Goal: Transaction & Acquisition: Purchase product/service

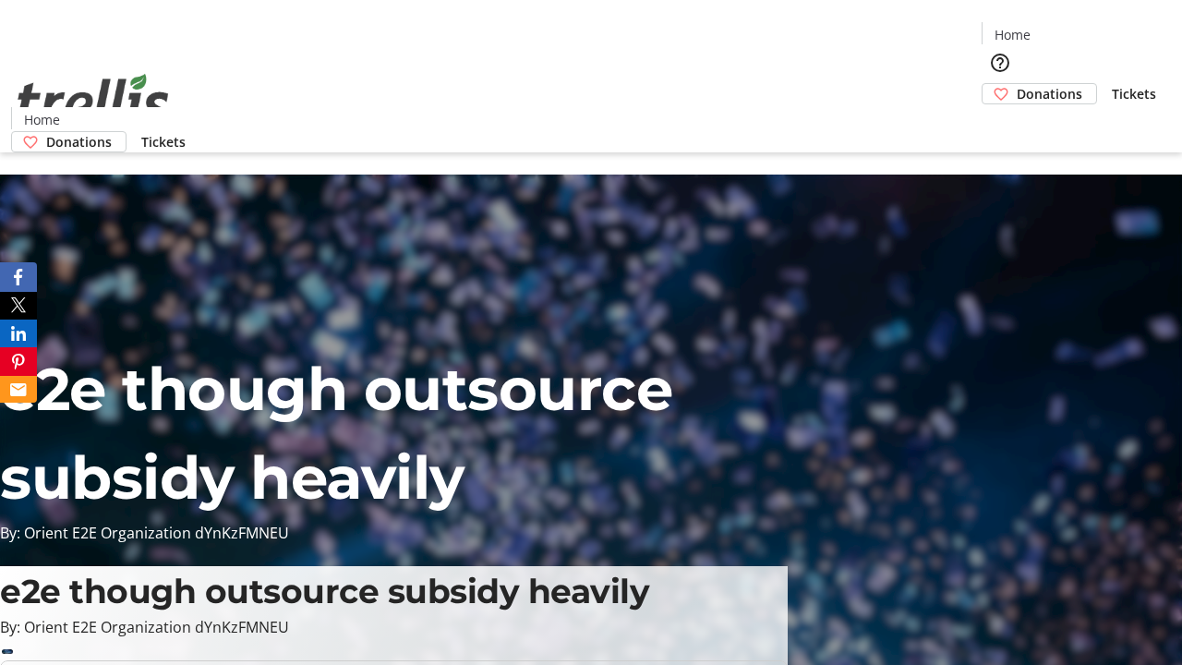
click at [1017, 84] on span "Donations" at bounding box center [1050, 93] width 66 height 19
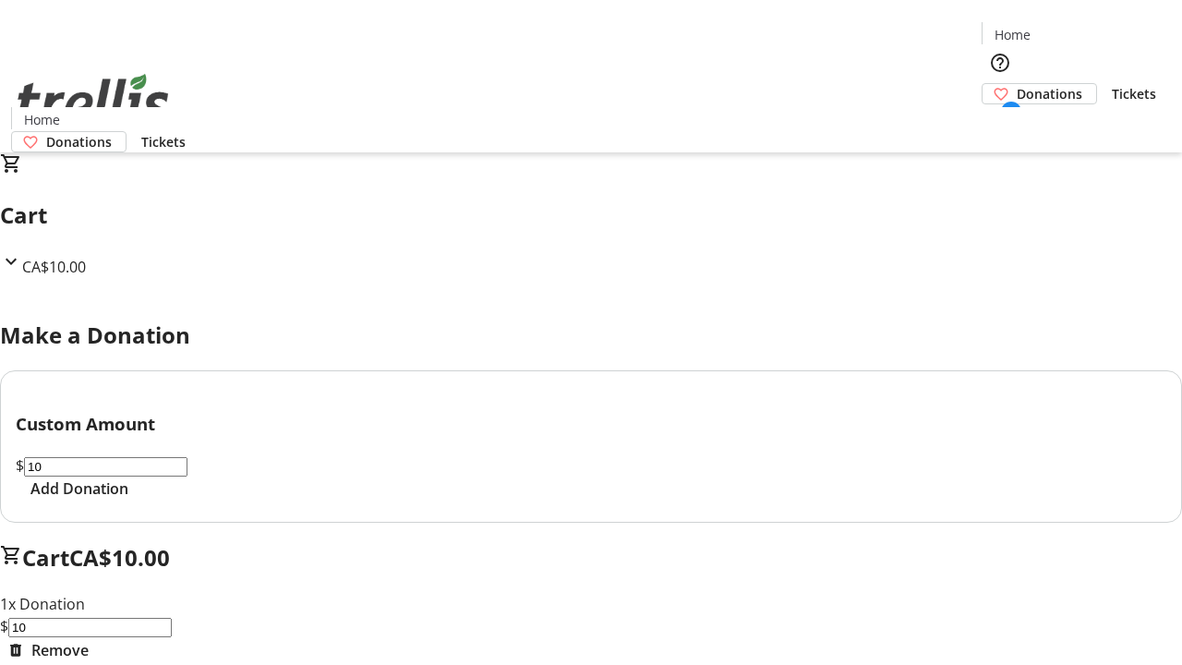
select select "CA"
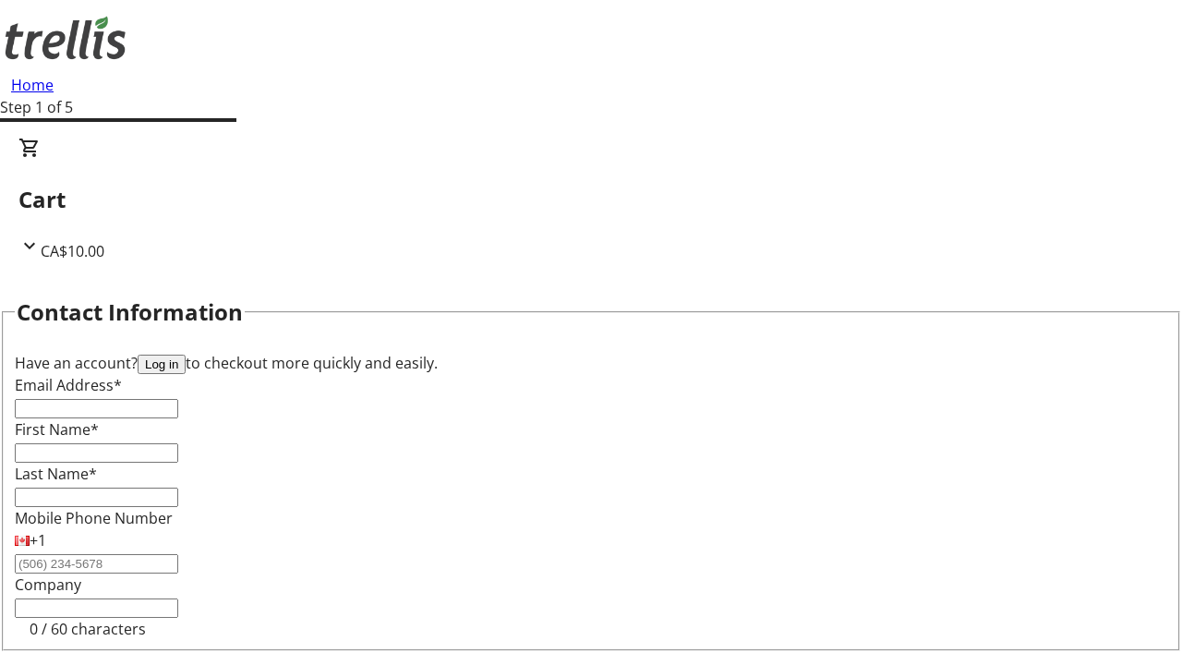
click at [186, 355] on button "Log in" at bounding box center [162, 364] width 48 height 19
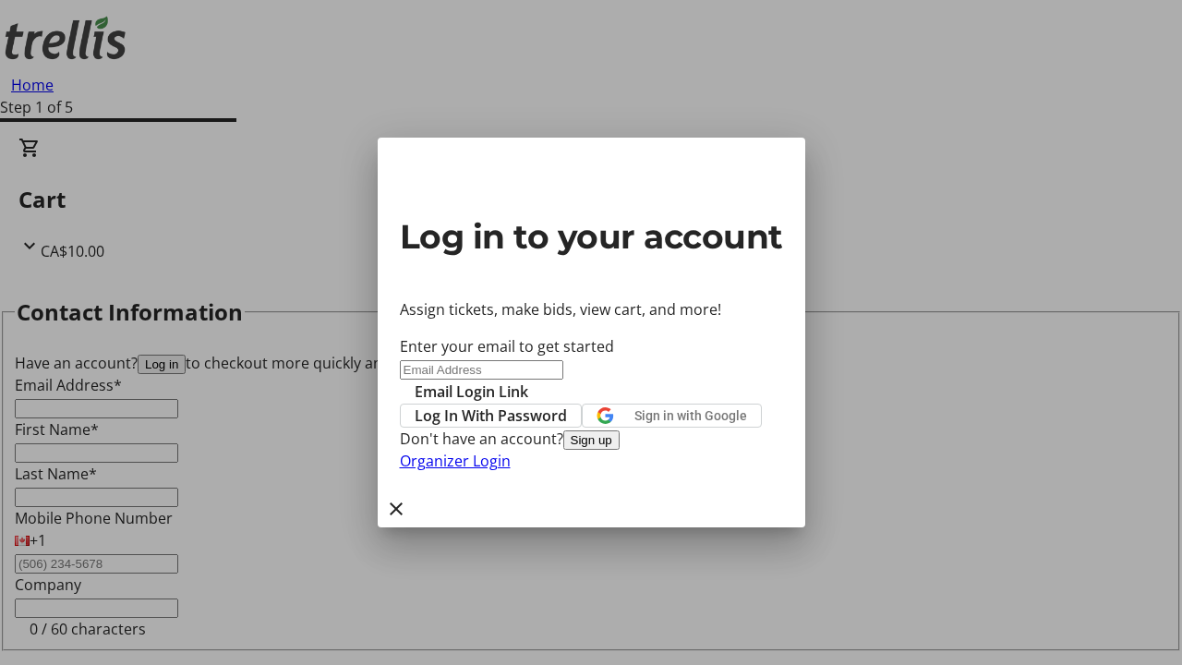
click at [567, 405] on span "Log In With Password" at bounding box center [491, 416] width 152 height 22
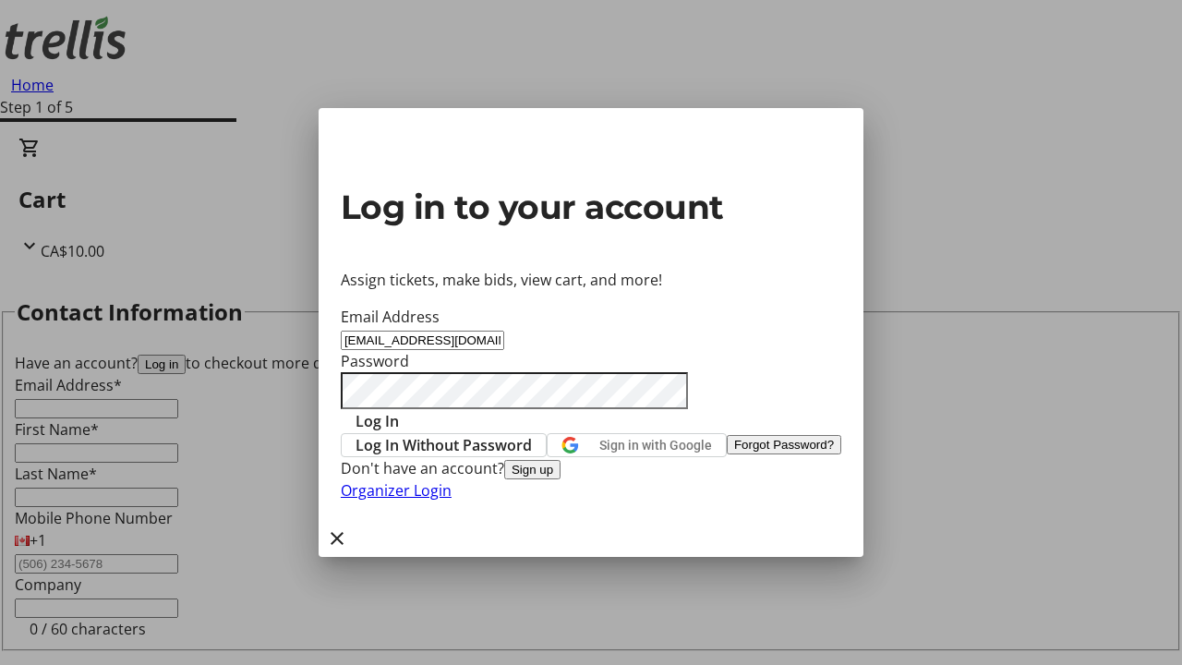
type input "[EMAIL_ADDRESS][DOMAIN_NAME]"
click at [399, 410] on span "Log In" at bounding box center [377, 421] width 43 height 22
